Goal: Task Accomplishment & Management: Manage account settings

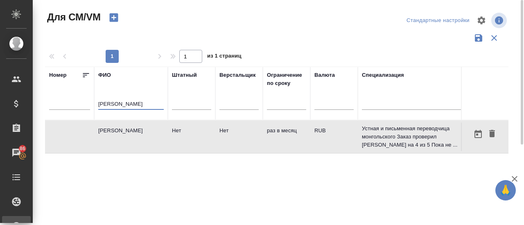
drag, startPoint x: 153, startPoint y: 104, endPoint x: 82, endPoint y: 118, distance: 72.1
click at [82, 118] on tr "[PERSON_NAME] Верстальщик Ограничение по сроку Валюта Специализация Статус испо…" at bounding box center [482, 94] width 874 height 54
type input "V"
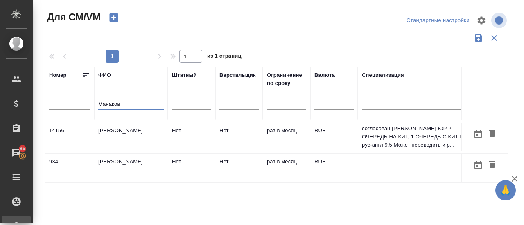
type input "Манаков"
click at [121, 133] on td "[PERSON_NAME]" at bounding box center [131, 137] width 74 height 29
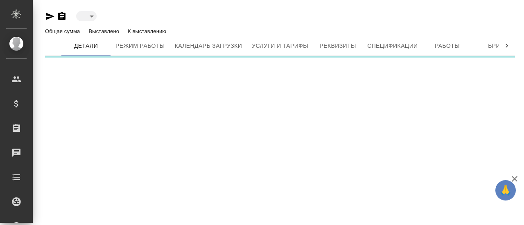
type input "active"
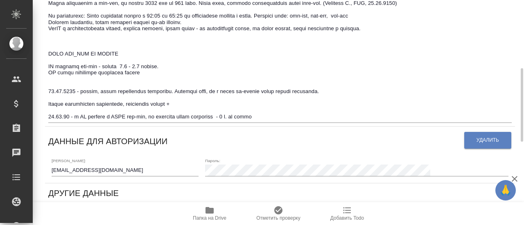
scroll to position [216, 0]
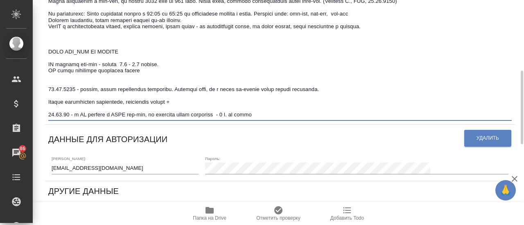
drag, startPoint x: 277, startPoint y: 117, endPoint x: 43, endPoint y: 128, distance: 234.2
click at [43, 128] on div "Манаков Руслан Римович Активен active Общая сумма 780 тыс. RUB Выставлено 780 т…" at bounding box center [279, 128] width 479 height 688
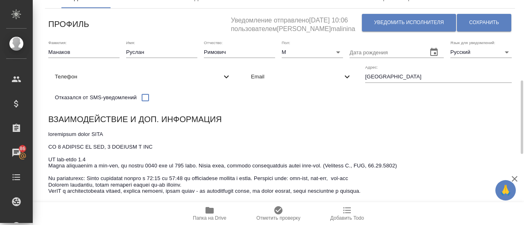
scroll to position [0, 0]
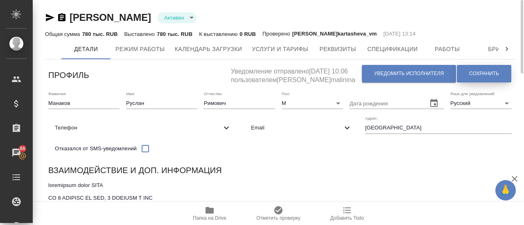
type textarea "согласован динам ПЕМТ ЮР 2 ОЧЕРЕДЬ НА КИТ, 1 ОЧЕРЕДЬ С КИТ ИТ рус-англ 9.5 Може…"
click at [492, 80] on button "Сохранить" at bounding box center [483, 74] width 54 height 18
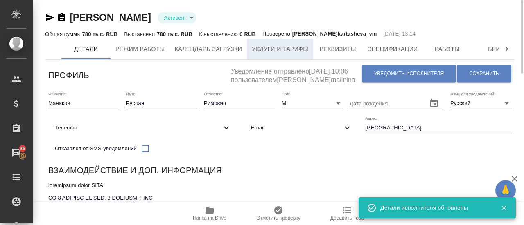
click at [281, 49] on span "Услуги и тарифы" at bounding box center [280, 49] width 56 height 10
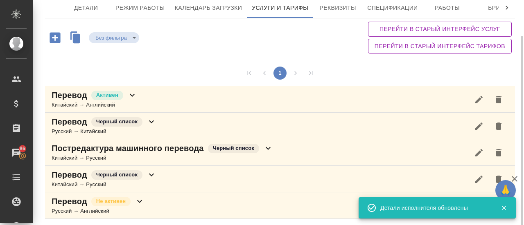
scroll to position [42, 0]
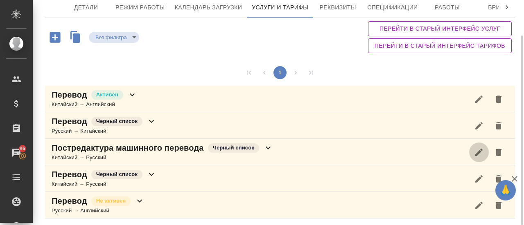
click at [482, 153] on icon "button" at bounding box center [479, 153] width 10 height 10
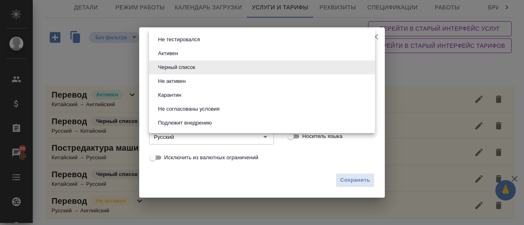
click at [365, 67] on body "🙏 .cls-1 fill:#fff; AWATERA Gusmanova Nailya Клиенты Спецификации Заказы 86 Чат…" at bounding box center [262, 112] width 524 height 225
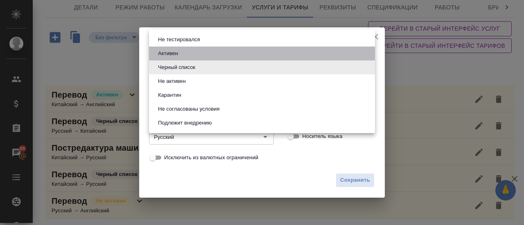
click at [202, 57] on li "Активен" at bounding box center [262, 54] width 226 height 14
type input "active"
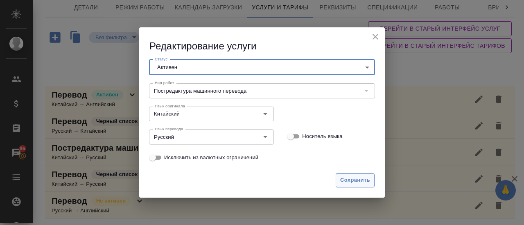
click at [363, 183] on span "Сохранить" at bounding box center [355, 180] width 30 height 9
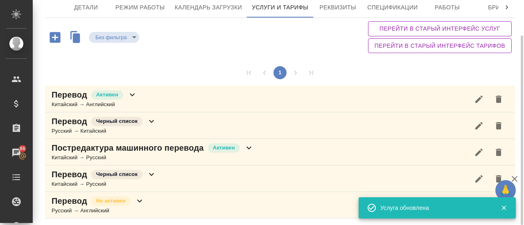
click at [155, 160] on div "Китайский → Русский" at bounding box center [153, 158] width 202 height 8
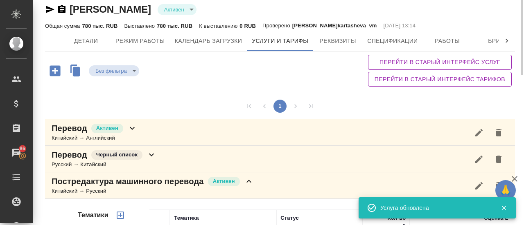
scroll to position [0, 0]
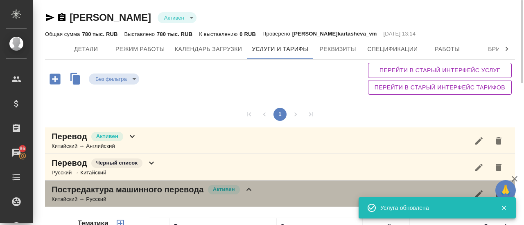
click at [122, 200] on div "Китайский → Русский" at bounding box center [153, 199] width 202 height 8
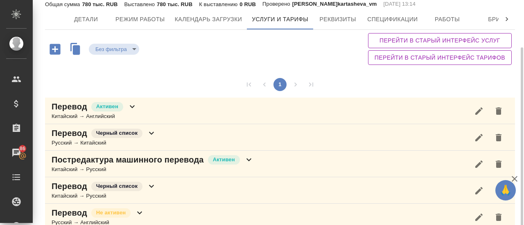
scroll to position [42, 0]
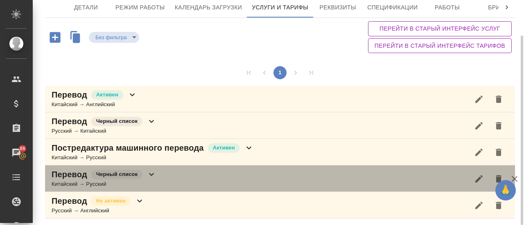
click at [76, 183] on div "Китайский → Русский" at bounding box center [104, 184] width 105 height 8
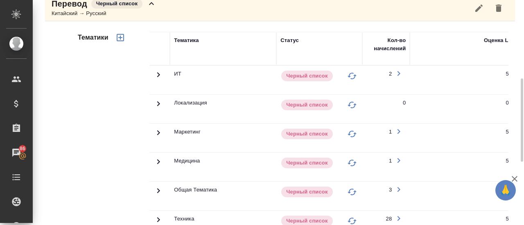
scroll to position [200, 0]
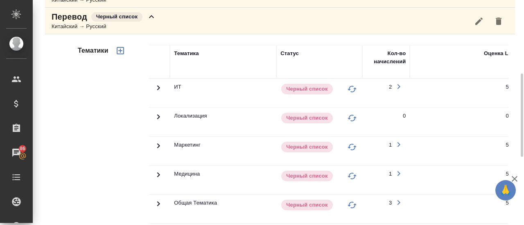
click at [477, 21] on icon "button" at bounding box center [478, 20] width 7 height 7
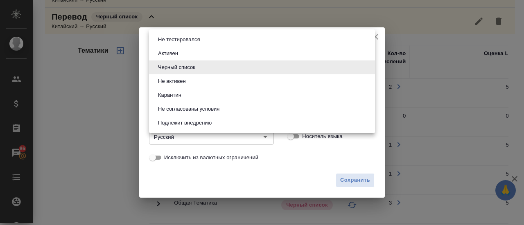
click at [213, 67] on body "🙏 .cls-1 fill:#fff; AWATERA Gusmanova Nailya Клиенты Спецификации Заказы 86 Чат…" at bounding box center [262, 112] width 524 height 225
click at [175, 52] on button "Активен" at bounding box center [167, 53] width 25 height 9
type input "active"
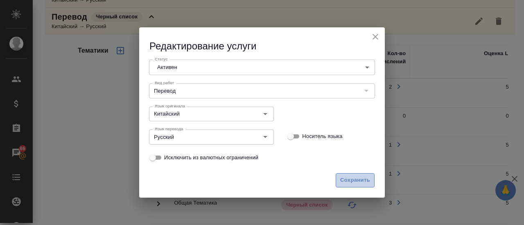
click at [363, 182] on span "Сохранить" at bounding box center [355, 180] width 30 height 9
